Goal: Check status: Check status

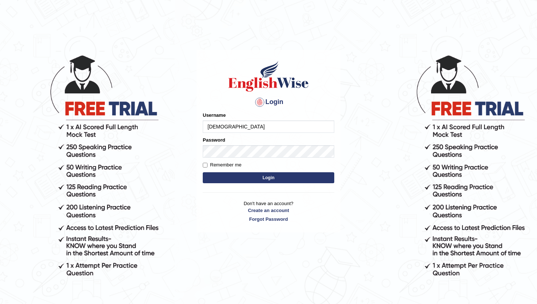
type input "abhiew"
click at [270, 176] on button "Login" at bounding box center [268, 177] width 131 height 11
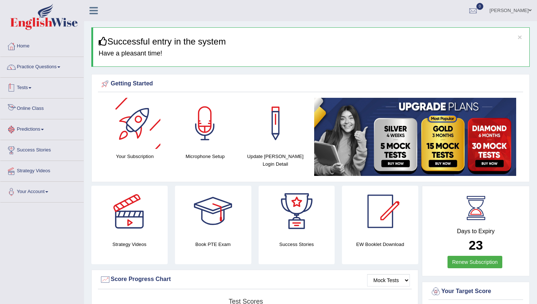
click at [27, 89] on link "Tests" at bounding box center [41, 87] width 83 height 18
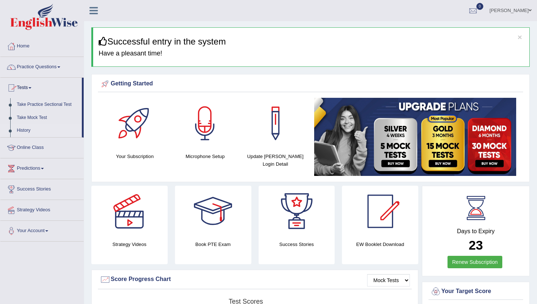
click at [23, 130] on link "History" at bounding box center [48, 130] width 68 height 13
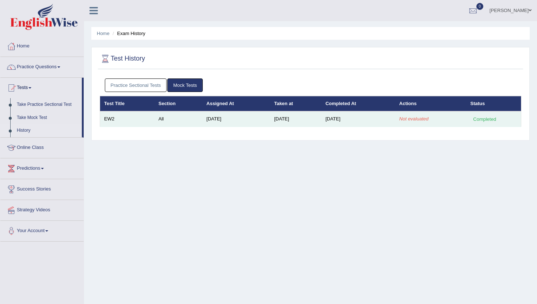
click at [345, 121] on td "Sep 24, 2025" at bounding box center [358, 118] width 74 height 15
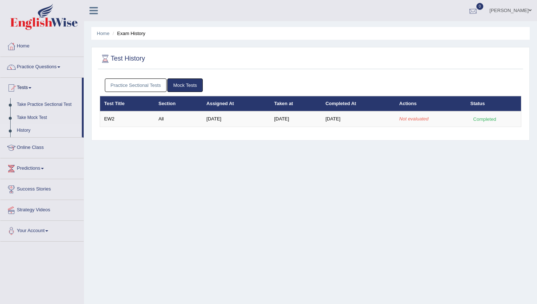
click at [478, 15] on div at bounding box center [472, 10] width 11 height 11
click at [443, 32] on strong "See All Alerts" at bounding box center [426, 31] width 32 height 6
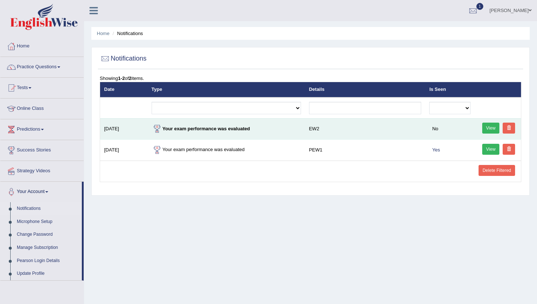
click at [486, 129] on link "View" at bounding box center [491, 128] width 18 height 11
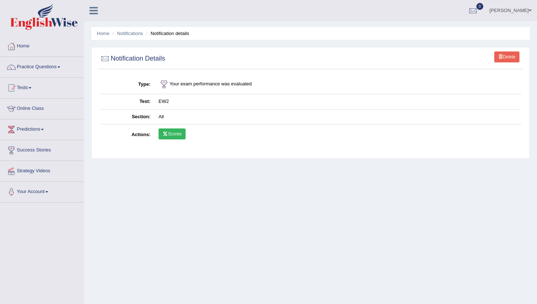
click at [178, 135] on link "Scores" at bounding box center [171, 134] width 27 height 11
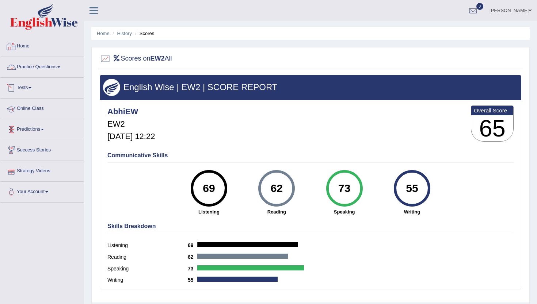
click at [22, 46] on link "Home" at bounding box center [41, 45] width 83 height 18
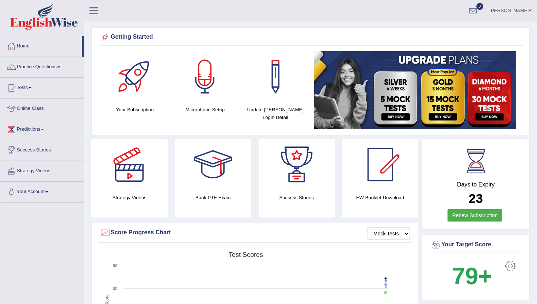
click at [26, 24] on img at bounding box center [44, 17] width 68 height 26
